Goal: Information Seeking & Learning: Find specific fact

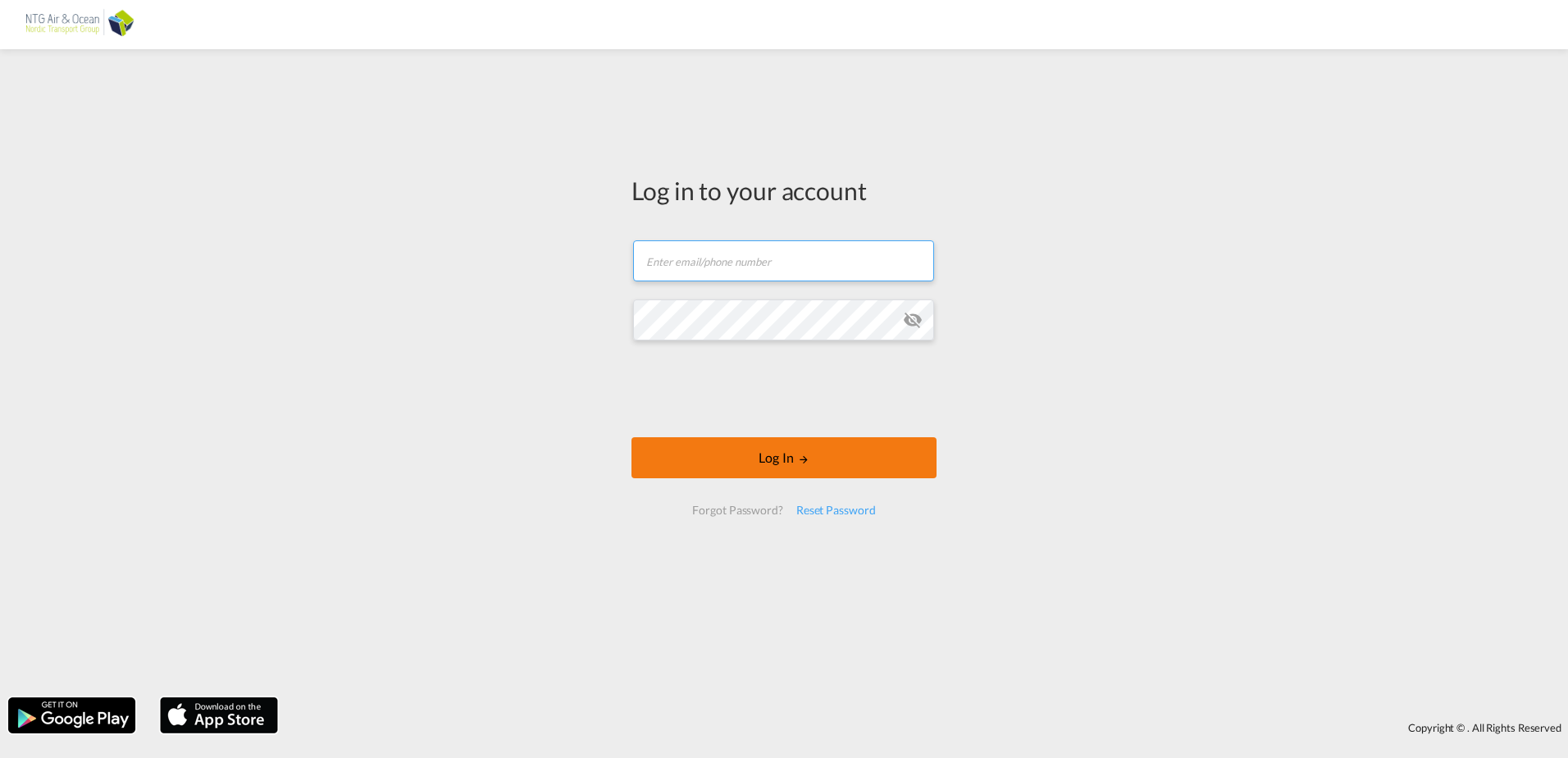
type input "[EMAIL_ADDRESS][DOMAIN_NAME]"
click at [680, 457] on button "Log In" at bounding box center [784, 458] width 305 height 41
